Goal: Task Accomplishment & Management: Use online tool/utility

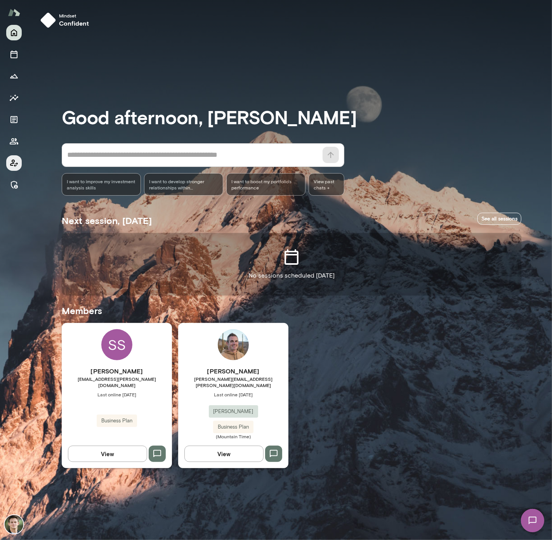
click at [15, 164] on icon "Client app" at bounding box center [13, 162] width 9 height 9
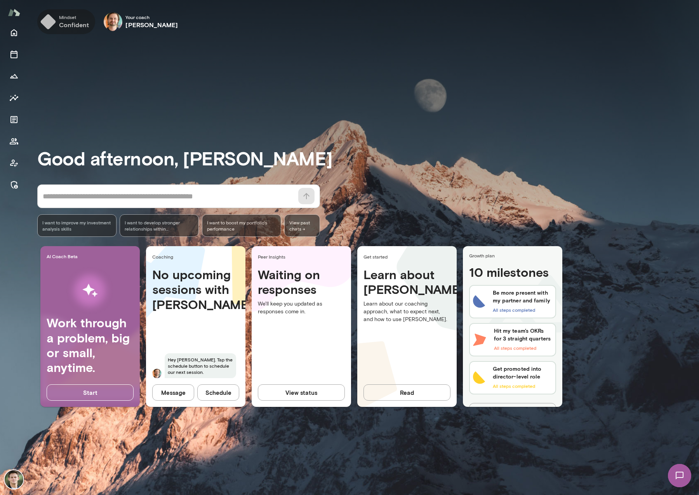
click at [60, 20] on h6 "confident" at bounding box center [74, 24] width 30 height 9
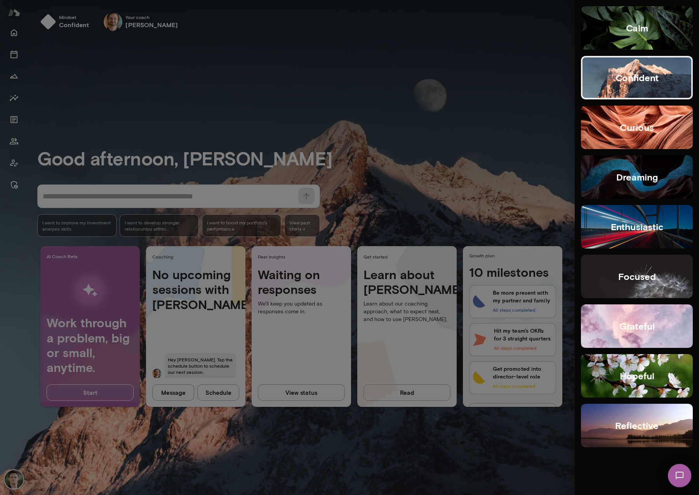
click at [671, 380] on button "hopeful" at bounding box center [637, 375] width 112 height 43
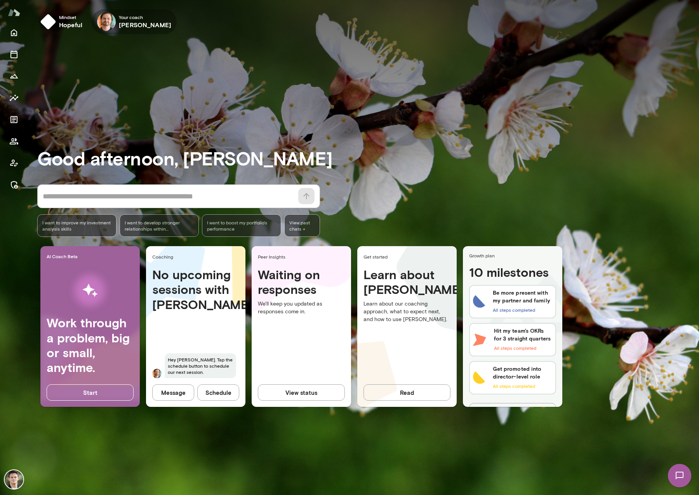
click at [132, 24] on h6 "[PERSON_NAME]" at bounding box center [145, 24] width 52 height 9
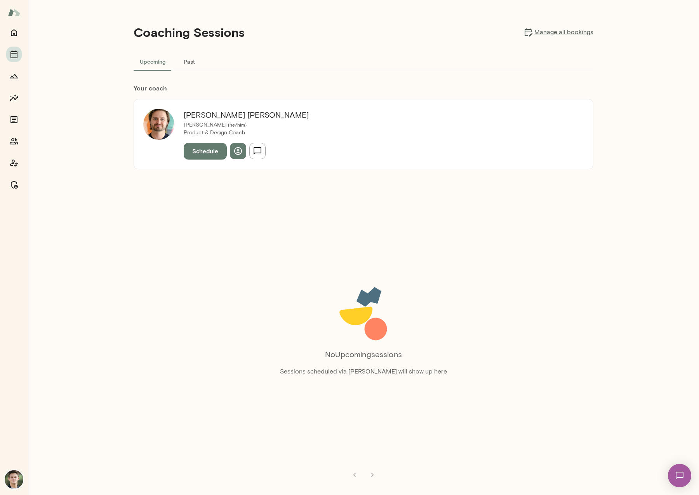
click at [194, 151] on button "Schedule" at bounding box center [205, 151] width 43 height 16
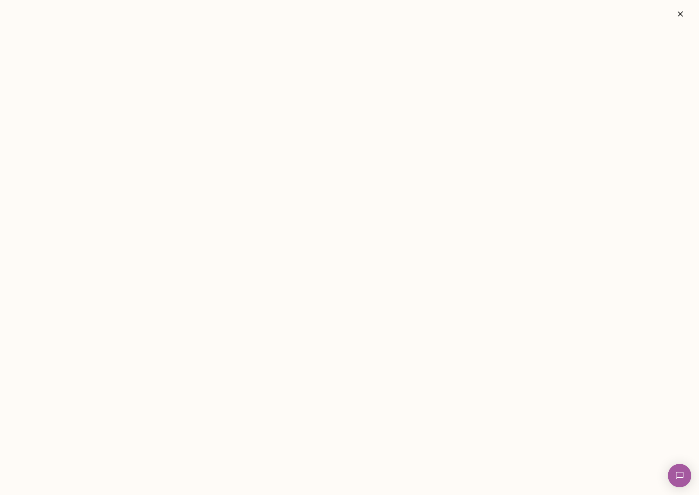
click at [684, 17] on icon "button" at bounding box center [680, 13] width 9 height 9
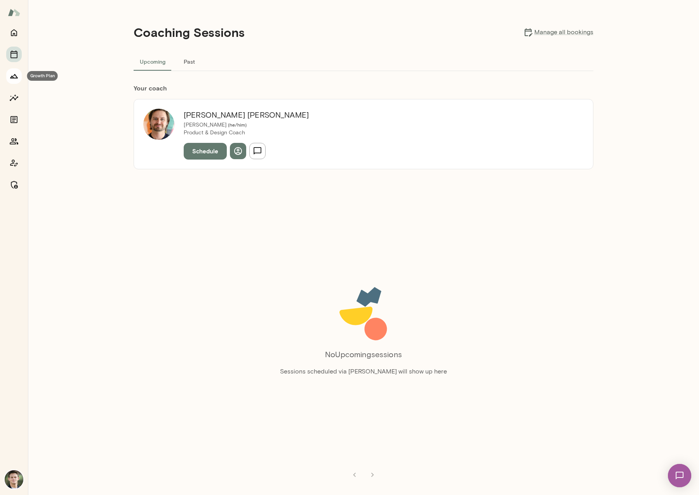
click at [14, 77] on icon "Growth Plan" at bounding box center [13, 75] width 9 height 9
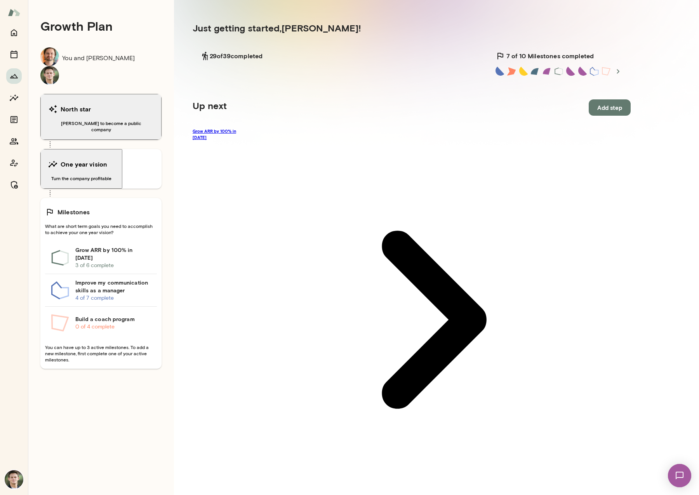
click at [243, 132] on link "Grow ARR by 100% in [DATE]" at bounding box center [412, 319] width 438 height 383
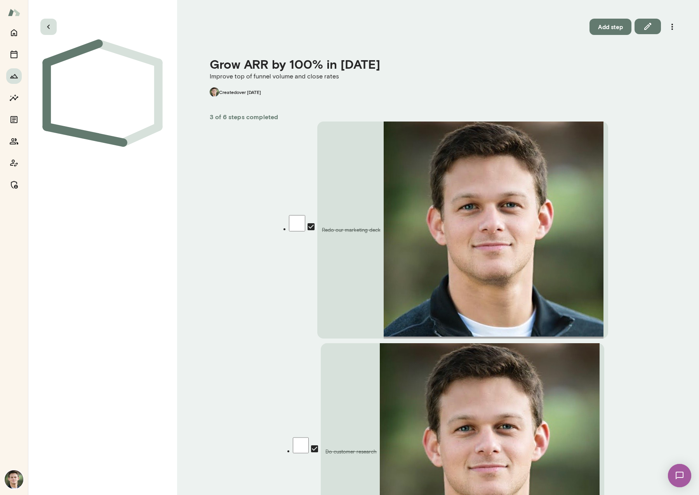
click at [47, 28] on icon "button" at bounding box center [48, 26] width 9 height 9
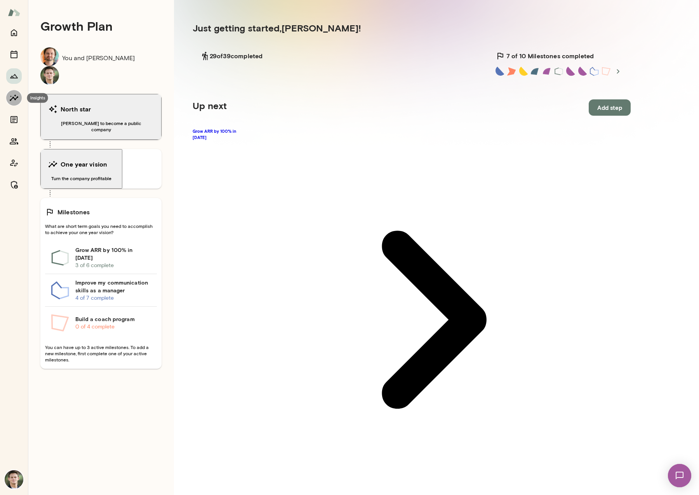
click at [14, 99] on icon "Insights" at bounding box center [14, 97] width 9 height 7
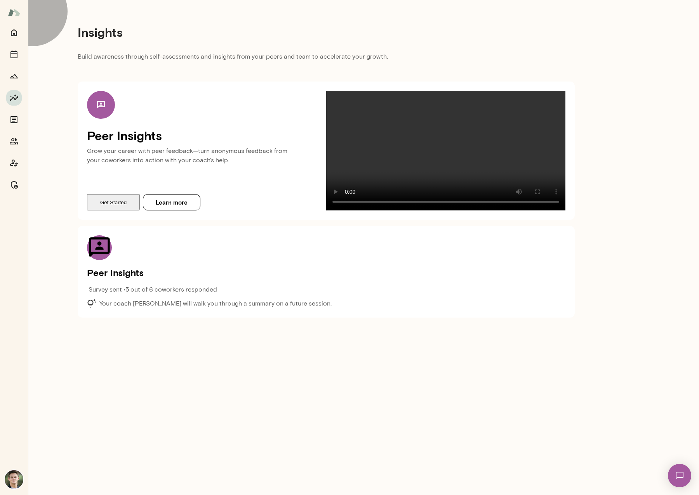
click at [120, 210] on button "Get Started" at bounding box center [113, 202] width 53 height 16
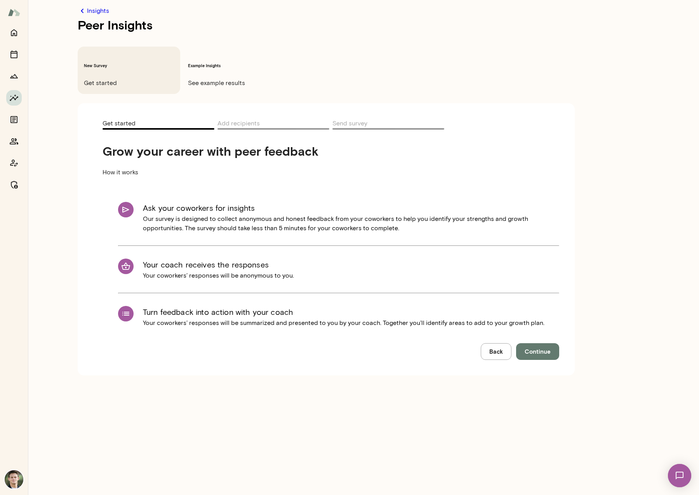
click at [539, 346] on span "Continue" at bounding box center [538, 351] width 26 height 10
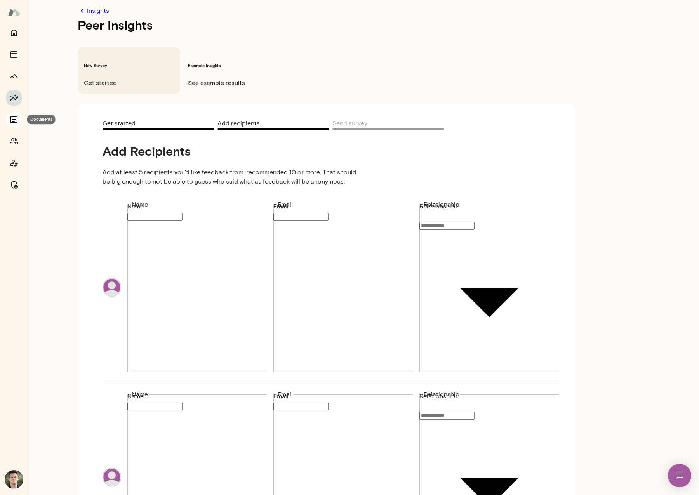
click at [15, 120] on icon "Documents" at bounding box center [13, 119] width 9 height 9
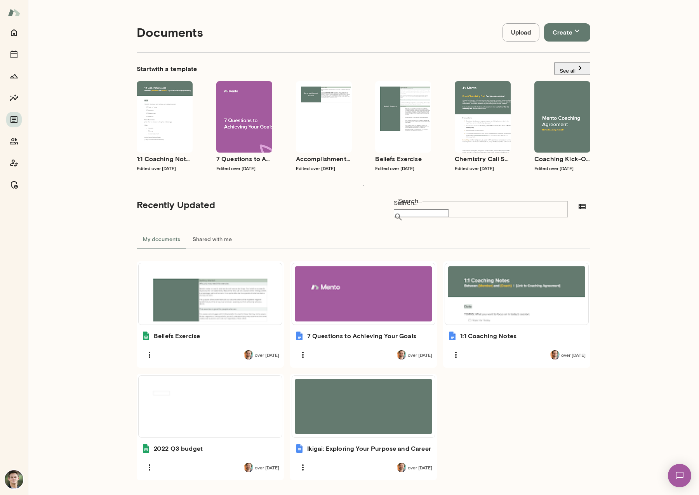
click at [16, 14] on img at bounding box center [14, 12] width 12 height 15
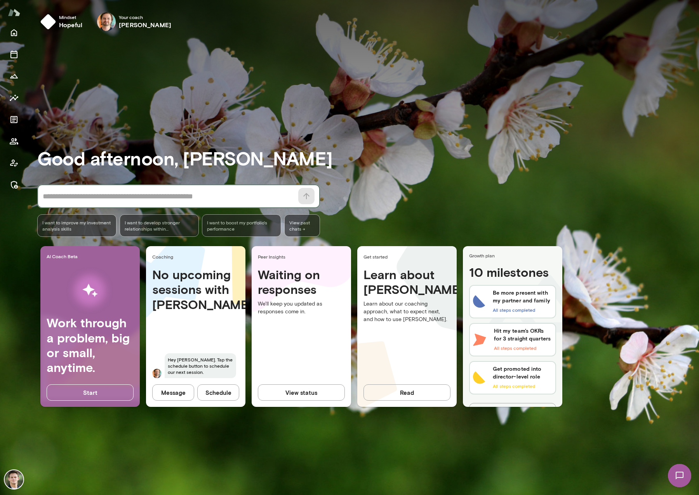
click at [90, 198] on textarea at bounding box center [168, 196] width 251 height 11
click at [160, 226] on span "I want to develop stronger relationships within [PERSON_NAME]" at bounding box center [159, 225] width 69 height 12
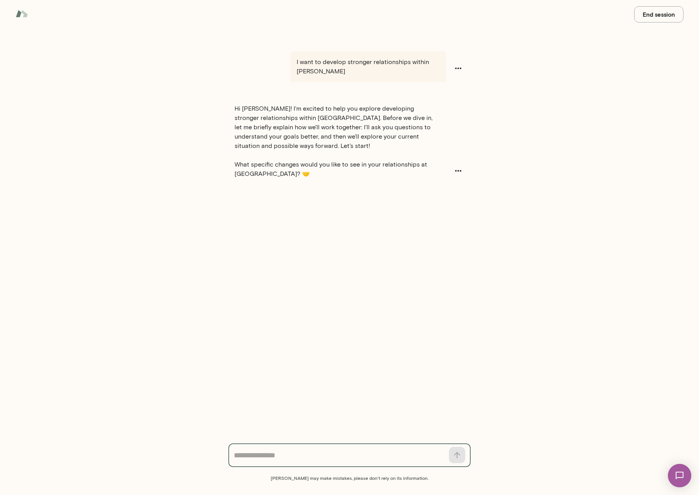
click at [646, 16] on button "End session" at bounding box center [658, 14] width 49 height 16
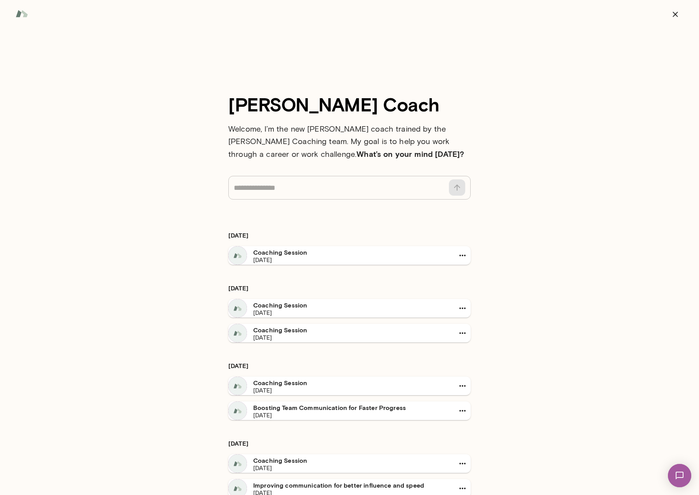
click at [31, 16] on div at bounding box center [349, 14] width 699 height 29
click at [25, 14] on img at bounding box center [22, 13] width 12 height 15
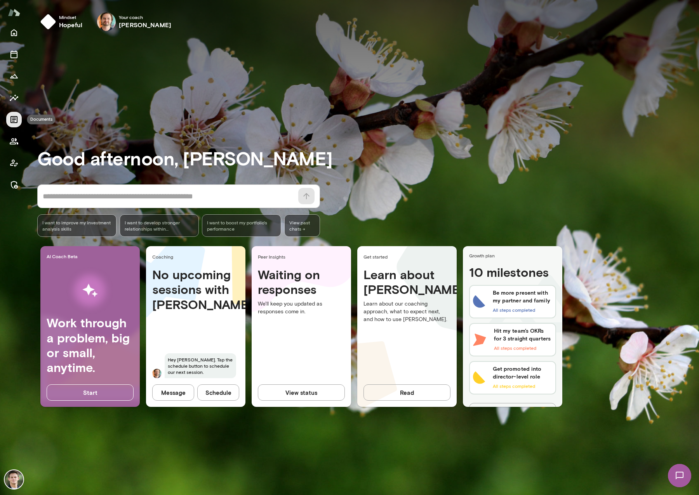
click at [12, 119] on icon "Documents" at bounding box center [13, 119] width 9 height 9
